Goal: Navigation & Orientation: Find specific page/section

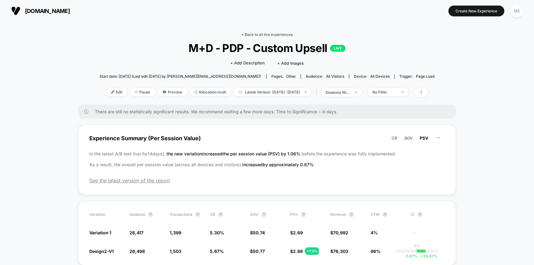
click at [249, 34] on link "< Back to all live experiences" at bounding box center [267, 34] width 51 height 5
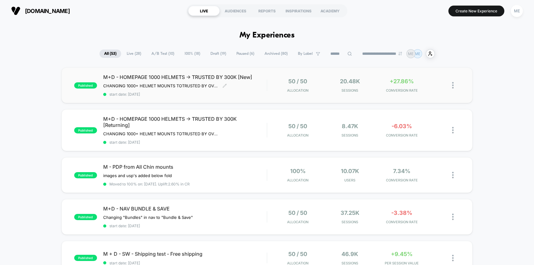
click at [266, 85] on div "M+D - HOMEPAGE 1000 HELMETS -> TRUSTED BY 300K [New] CHANGING 1000+ HELMET MOUN…" at bounding box center [185, 85] width 164 height 23
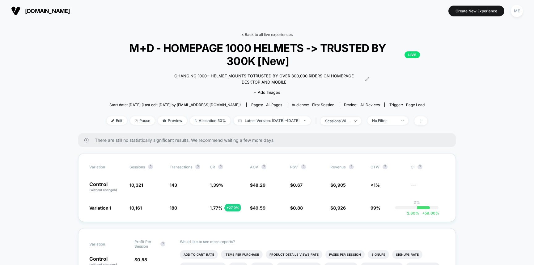
click at [260, 34] on link "< Back to all live experiences" at bounding box center [267, 34] width 51 height 5
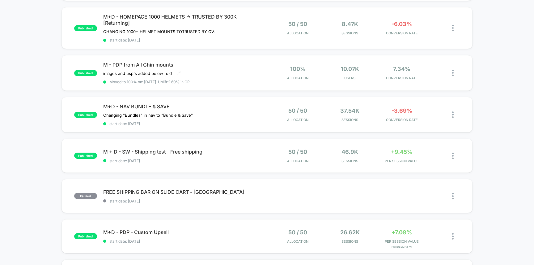
scroll to position [107, 0]
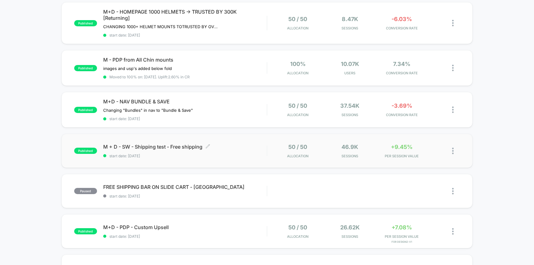
click at [254, 144] on span "M + D - SW - Shipping test - Free shipping Click to edit experience details" at bounding box center [185, 147] width 164 height 6
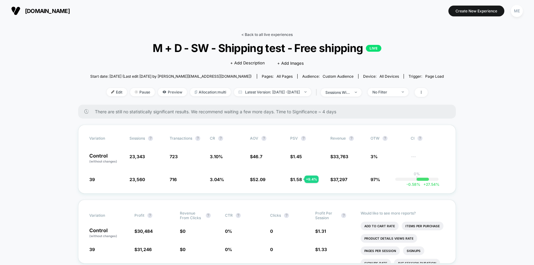
click at [251, 35] on link "< Back to all live experiences" at bounding box center [267, 34] width 51 height 5
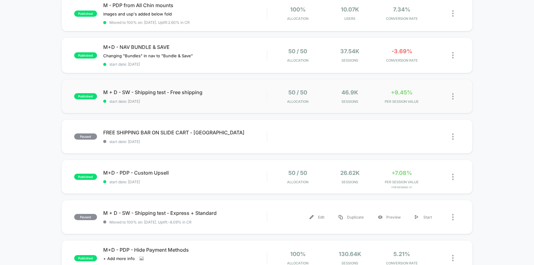
scroll to position [175, 0]
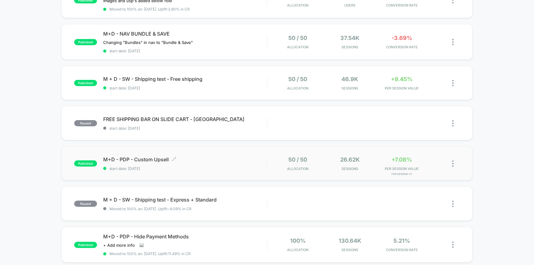
click at [251, 168] on span "start date: [DATE]" at bounding box center [185, 168] width 164 height 5
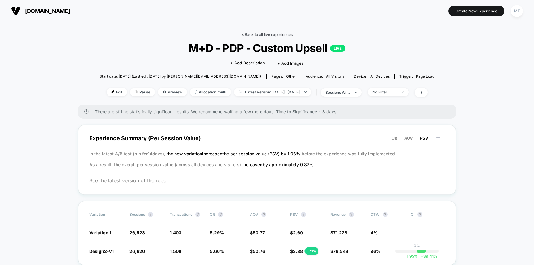
click at [261, 34] on link "< Back to all live experiences" at bounding box center [267, 34] width 51 height 5
